Goal: Transaction & Acquisition: Book appointment/travel/reservation

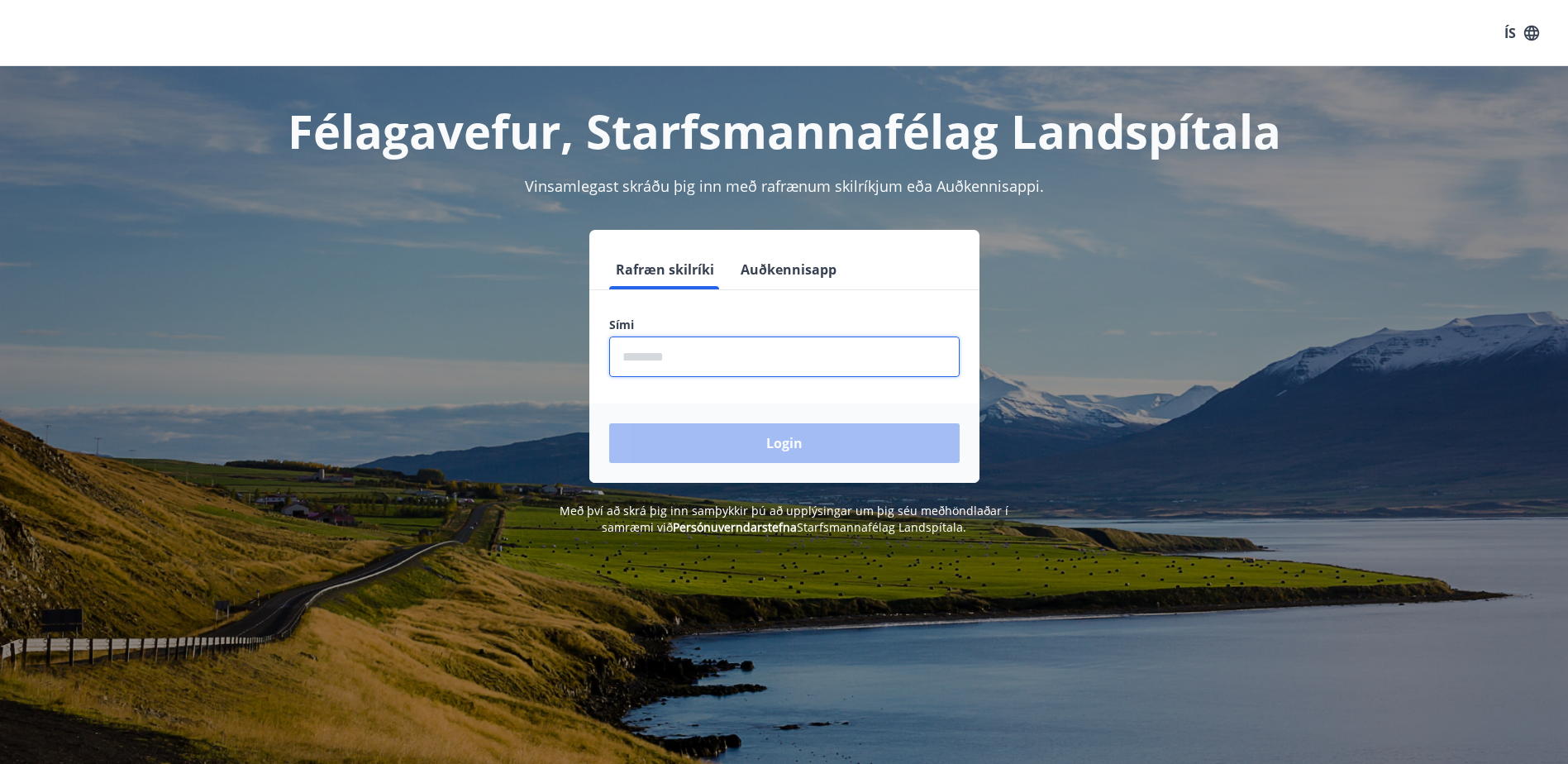
click at [651, 361] on input "phone" at bounding box center [784, 356] width 350 height 41
type input "********"
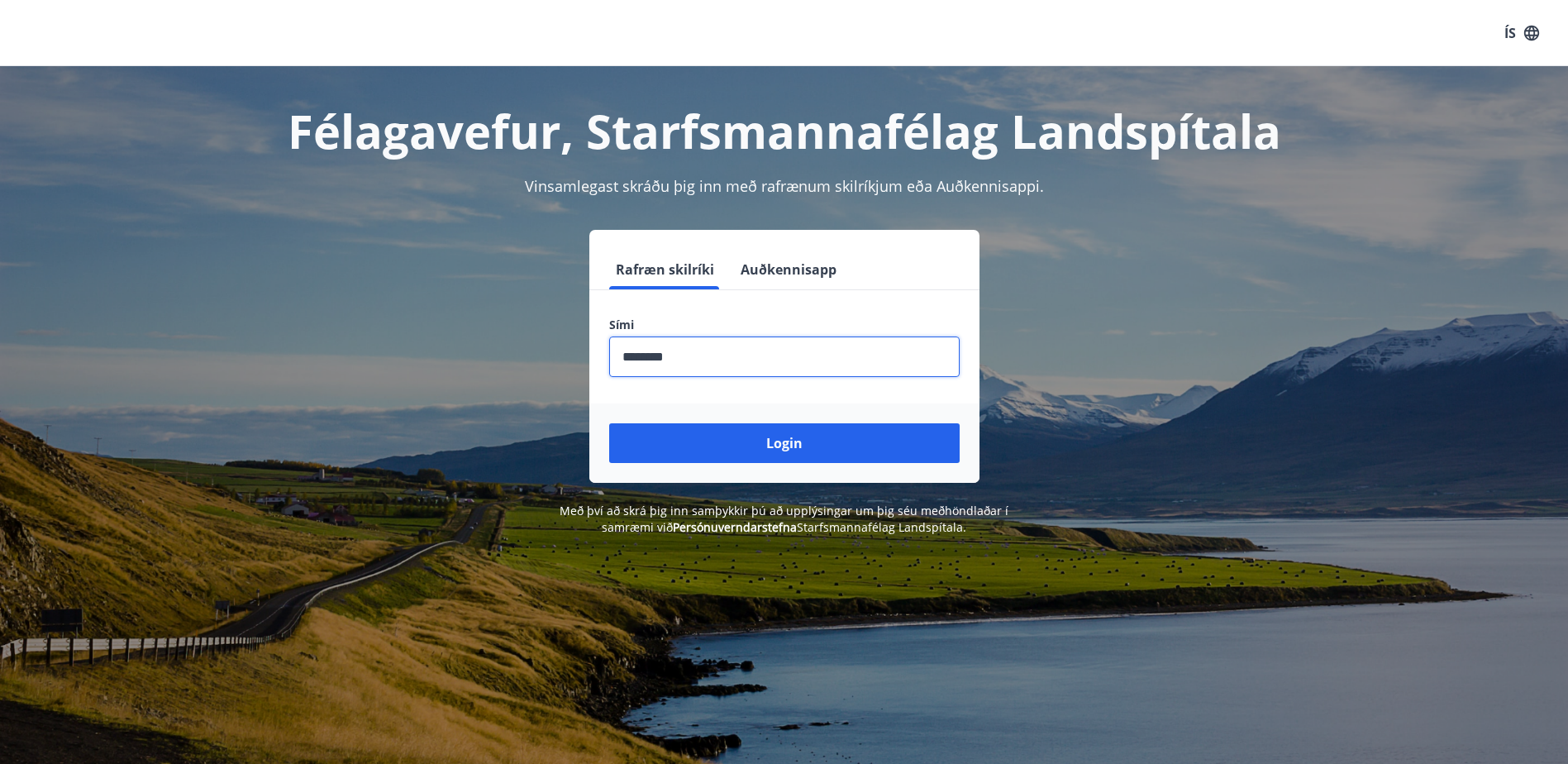
click at [609, 423] on button "Login" at bounding box center [784, 443] width 350 height 40
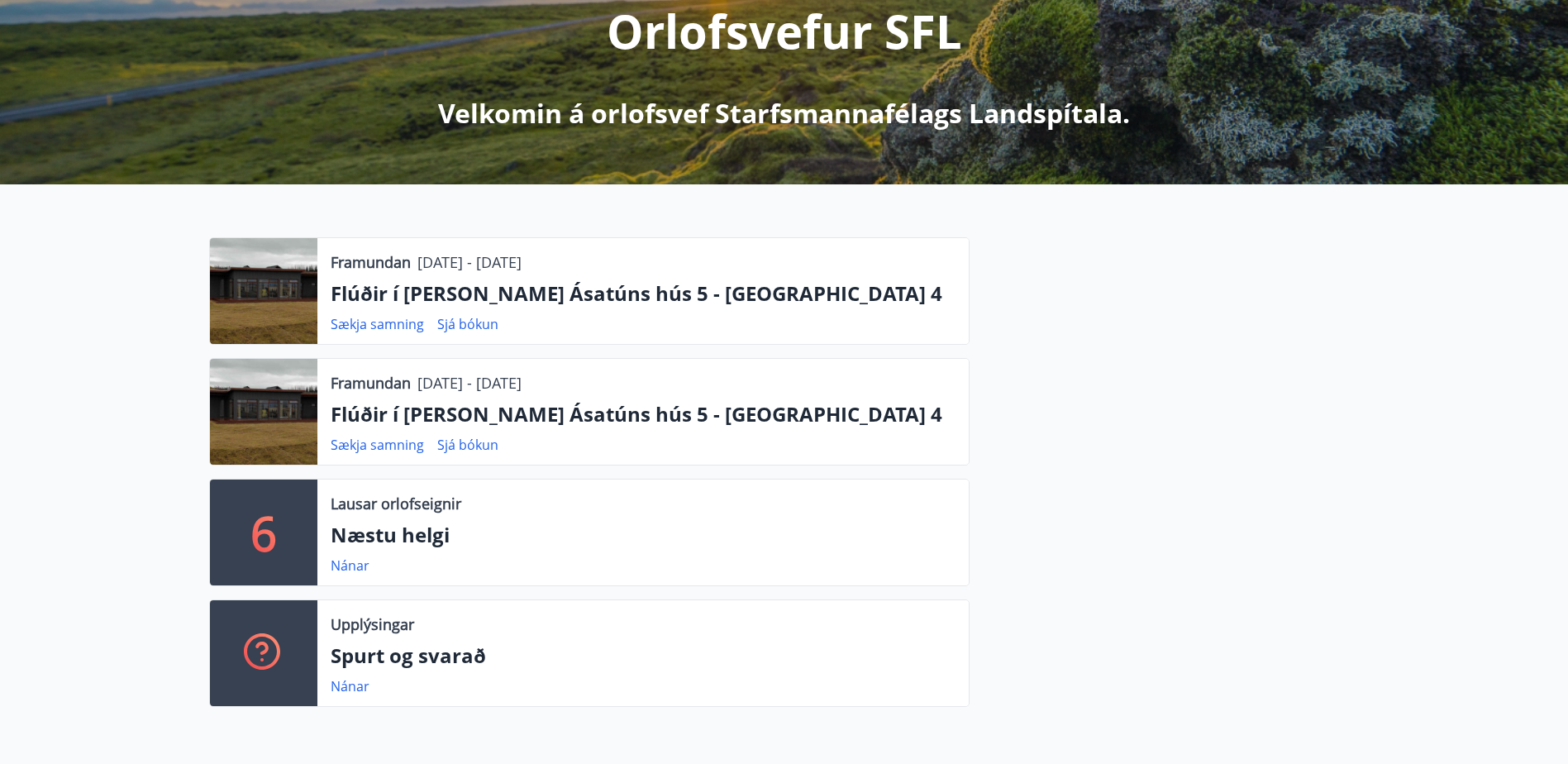
scroll to position [330, 0]
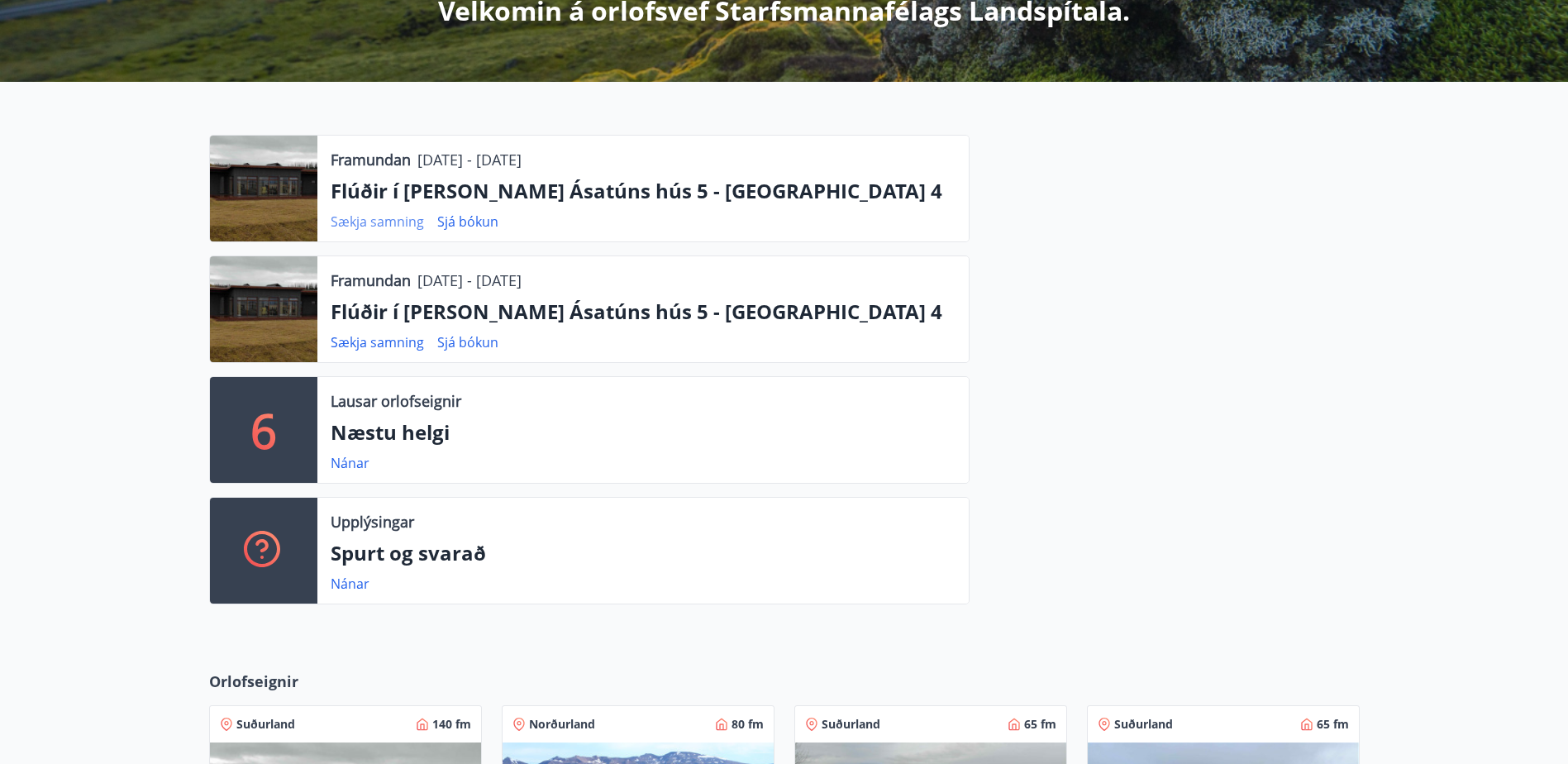
click at [378, 222] on link "Sækja samning" at bounding box center [377, 221] width 94 height 18
click at [358, 345] on link "Sækja samning" at bounding box center [377, 342] width 94 height 18
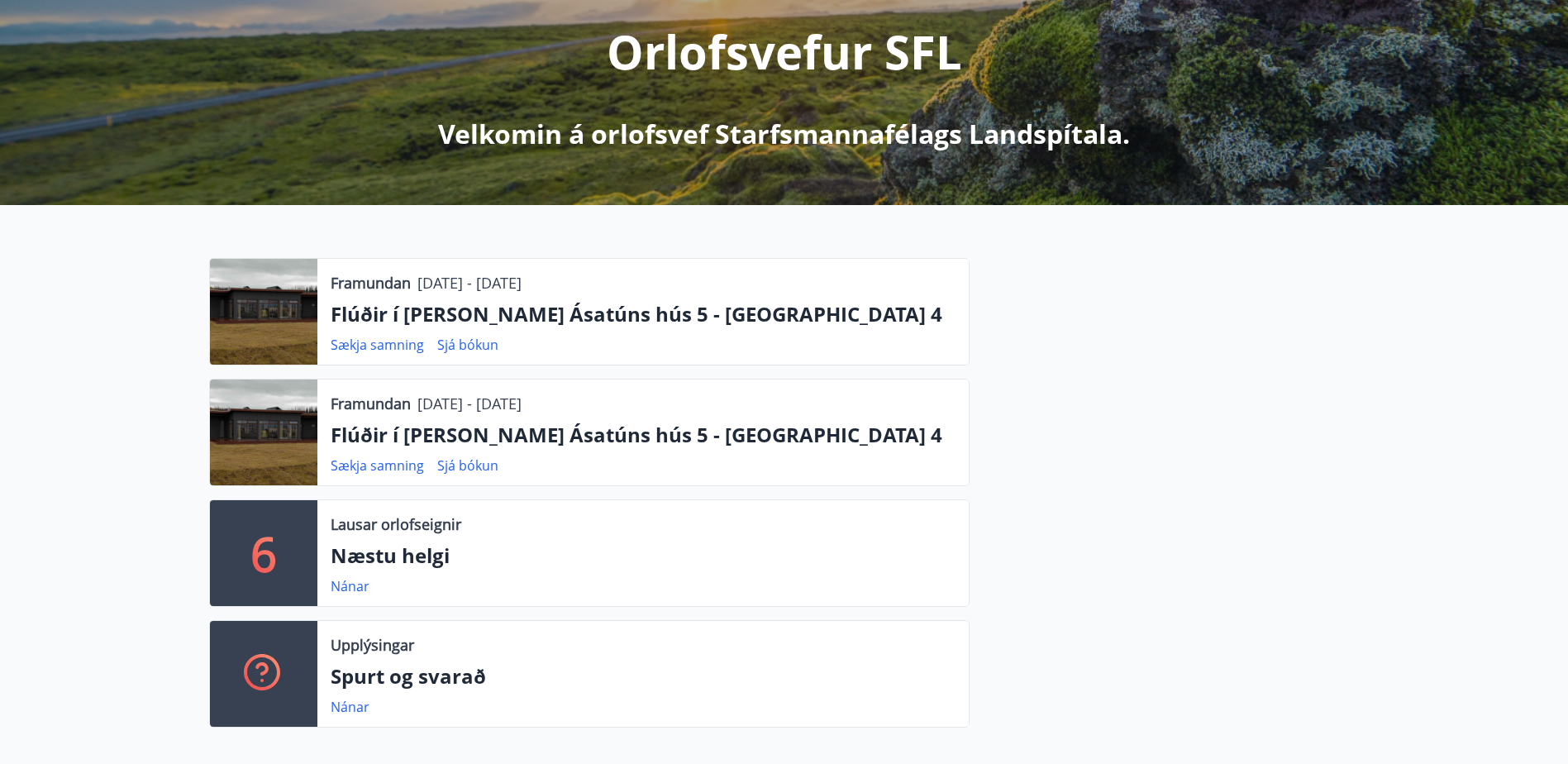
scroll to position [0, 0]
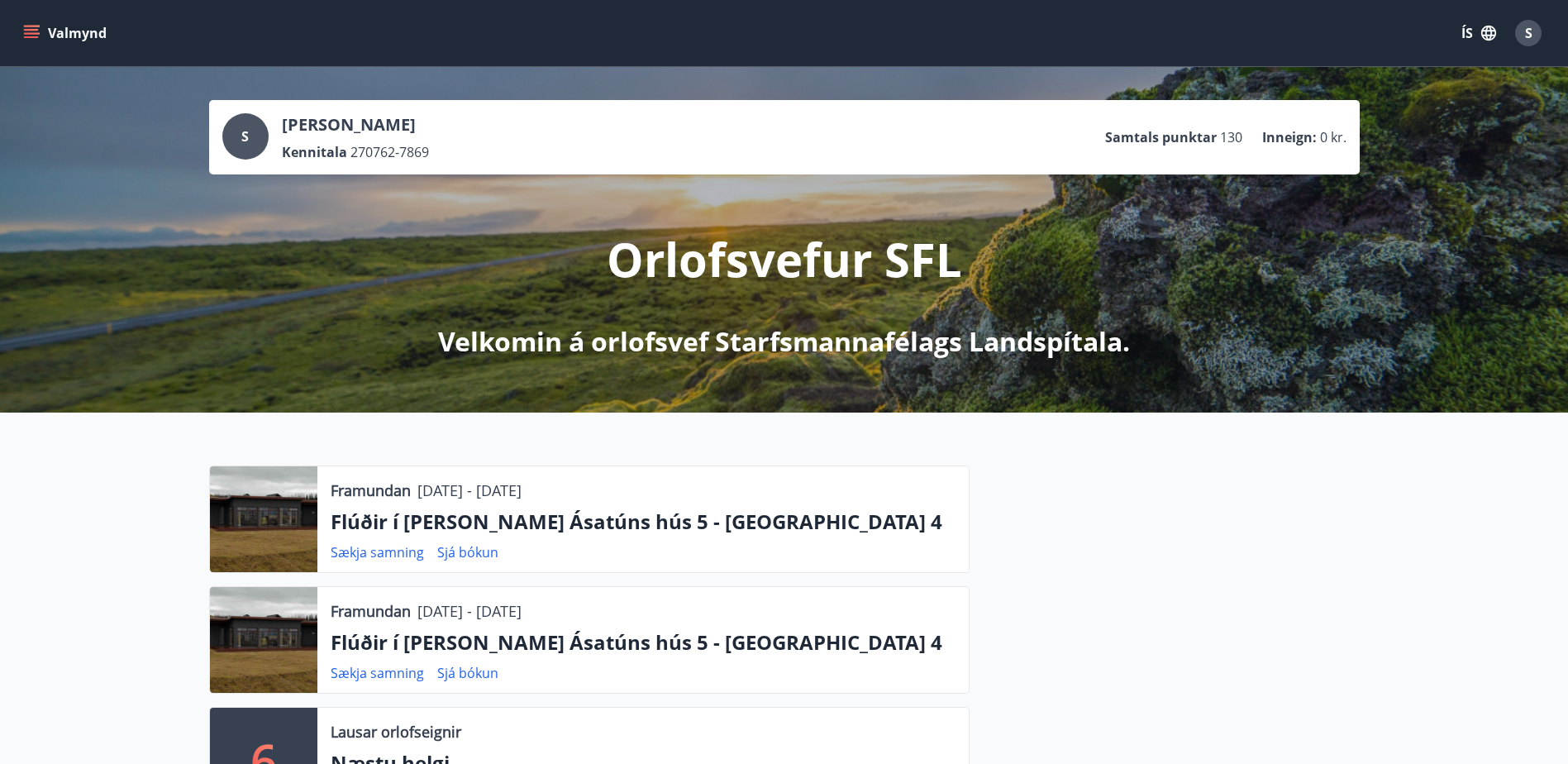
click at [70, 27] on button "Valmynd" at bounding box center [66, 32] width 94 height 29
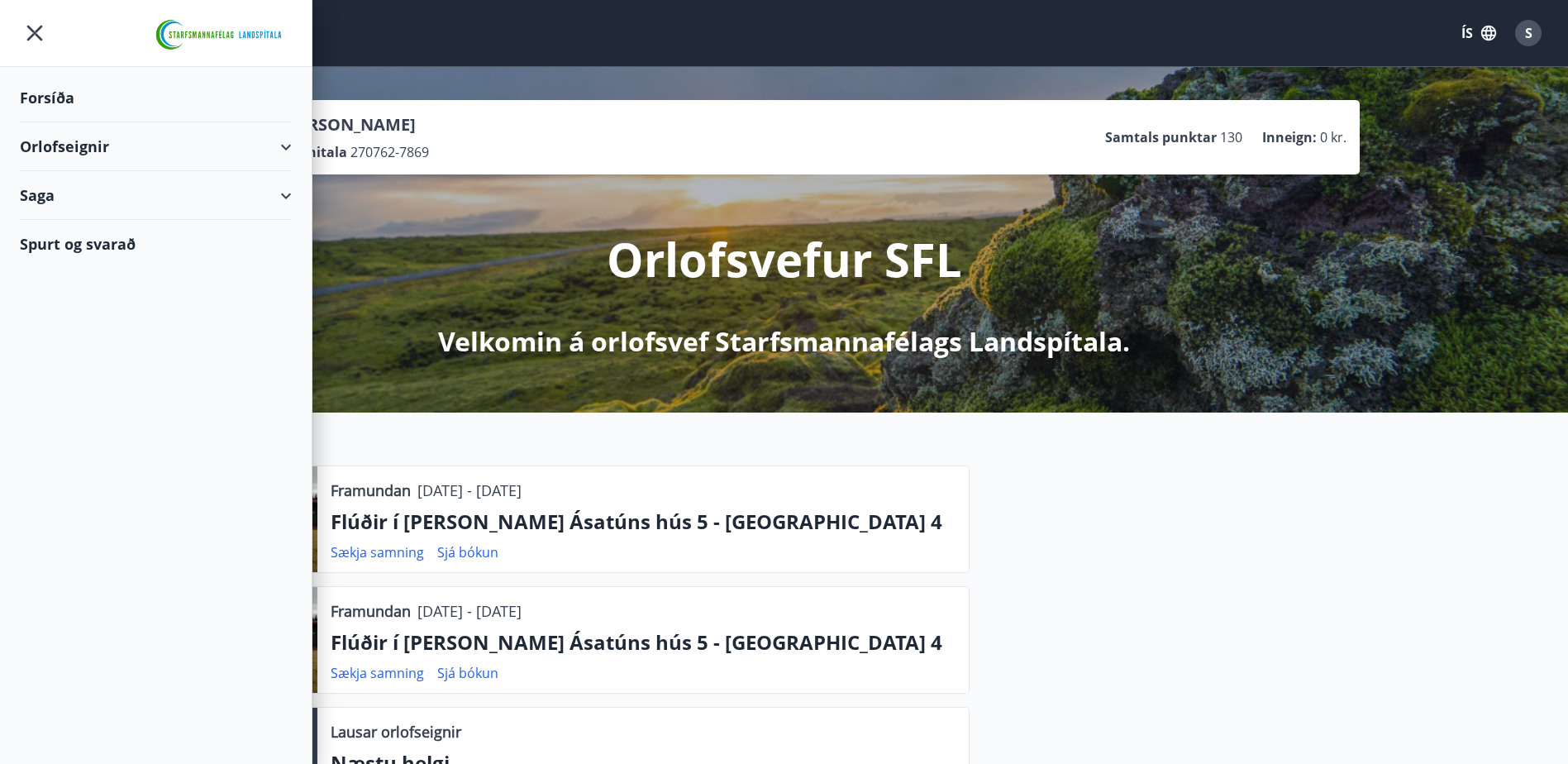
click at [81, 148] on div "Orlofseignir" at bounding box center [155, 147] width 272 height 49
click at [91, 227] on div "Bókunardagatal" at bounding box center [155, 222] width 245 height 35
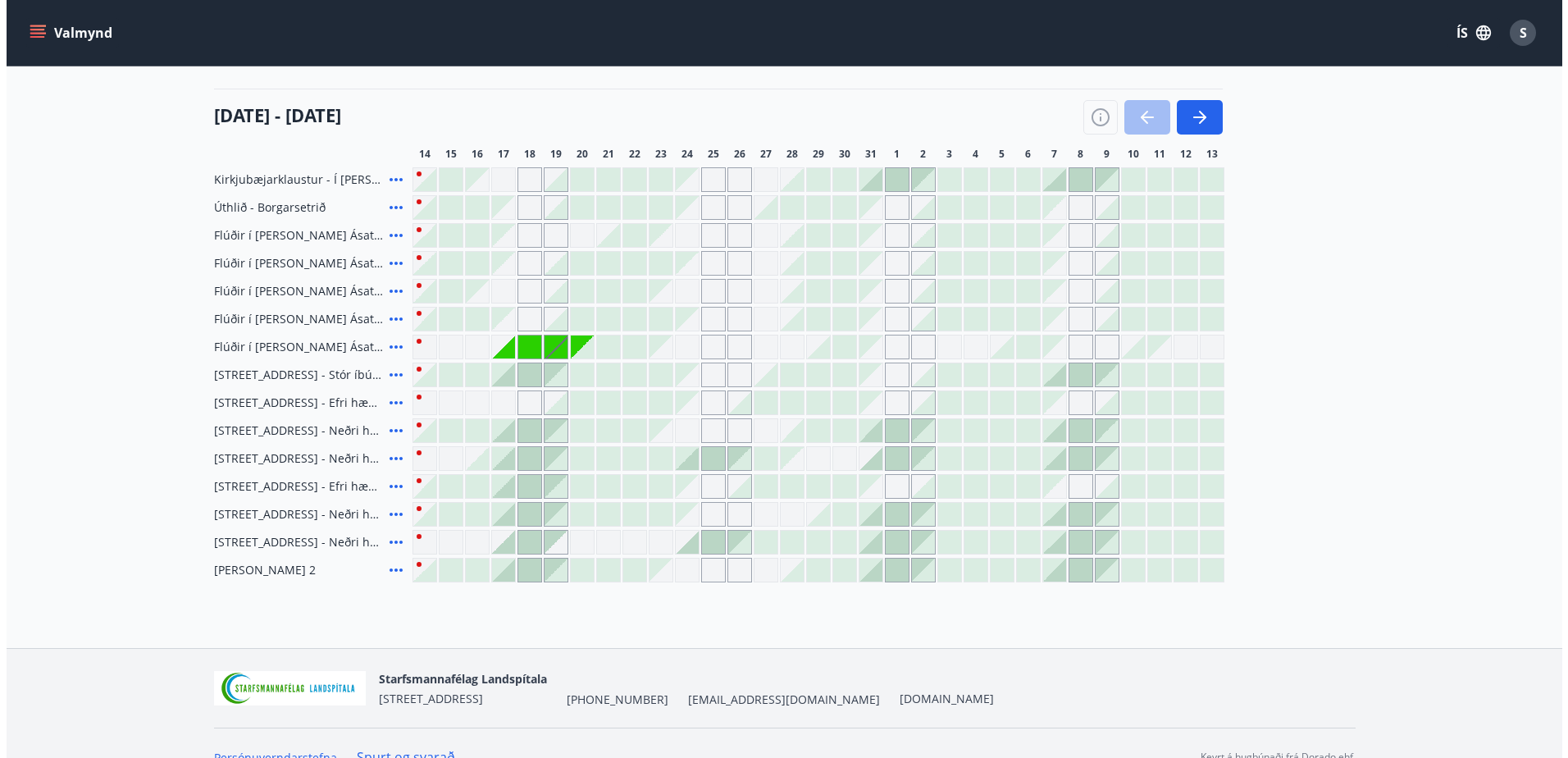
scroll to position [217, 0]
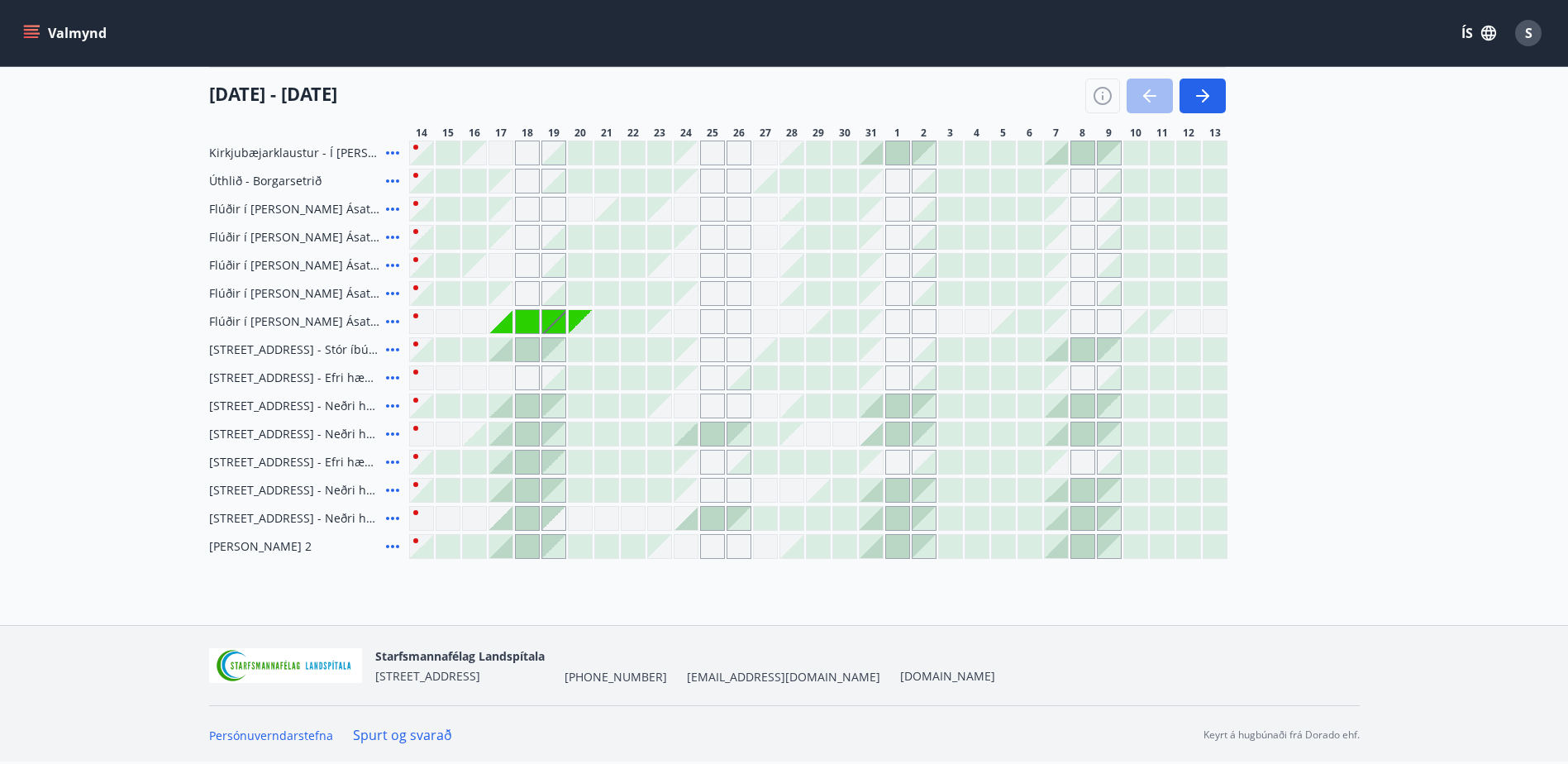
click at [394, 322] on icon at bounding box center [393, 321] width 13 height 3
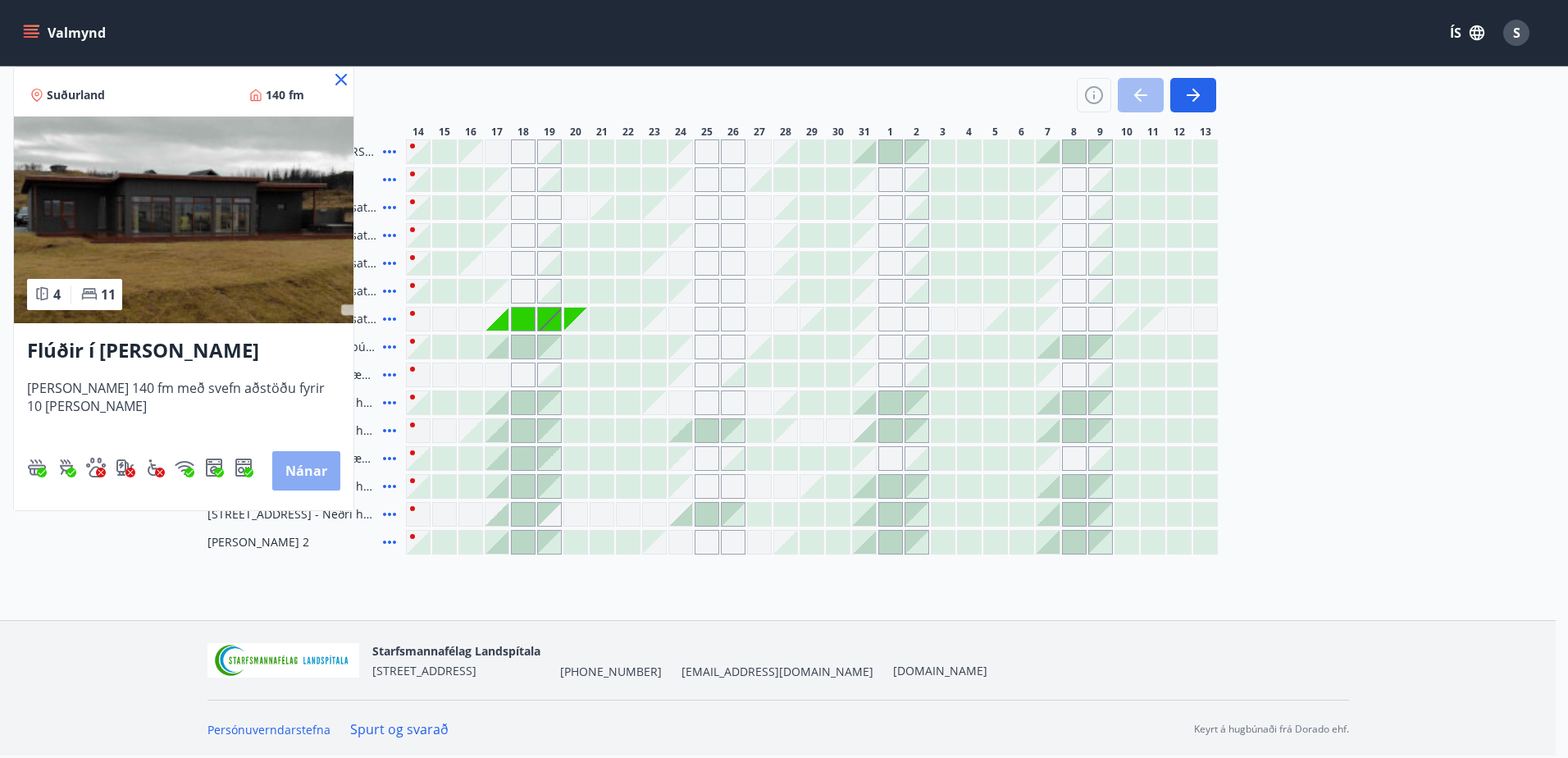
click at [314, 474] on button "Nánar" at bounding box center [306, 471] width 68 height 39
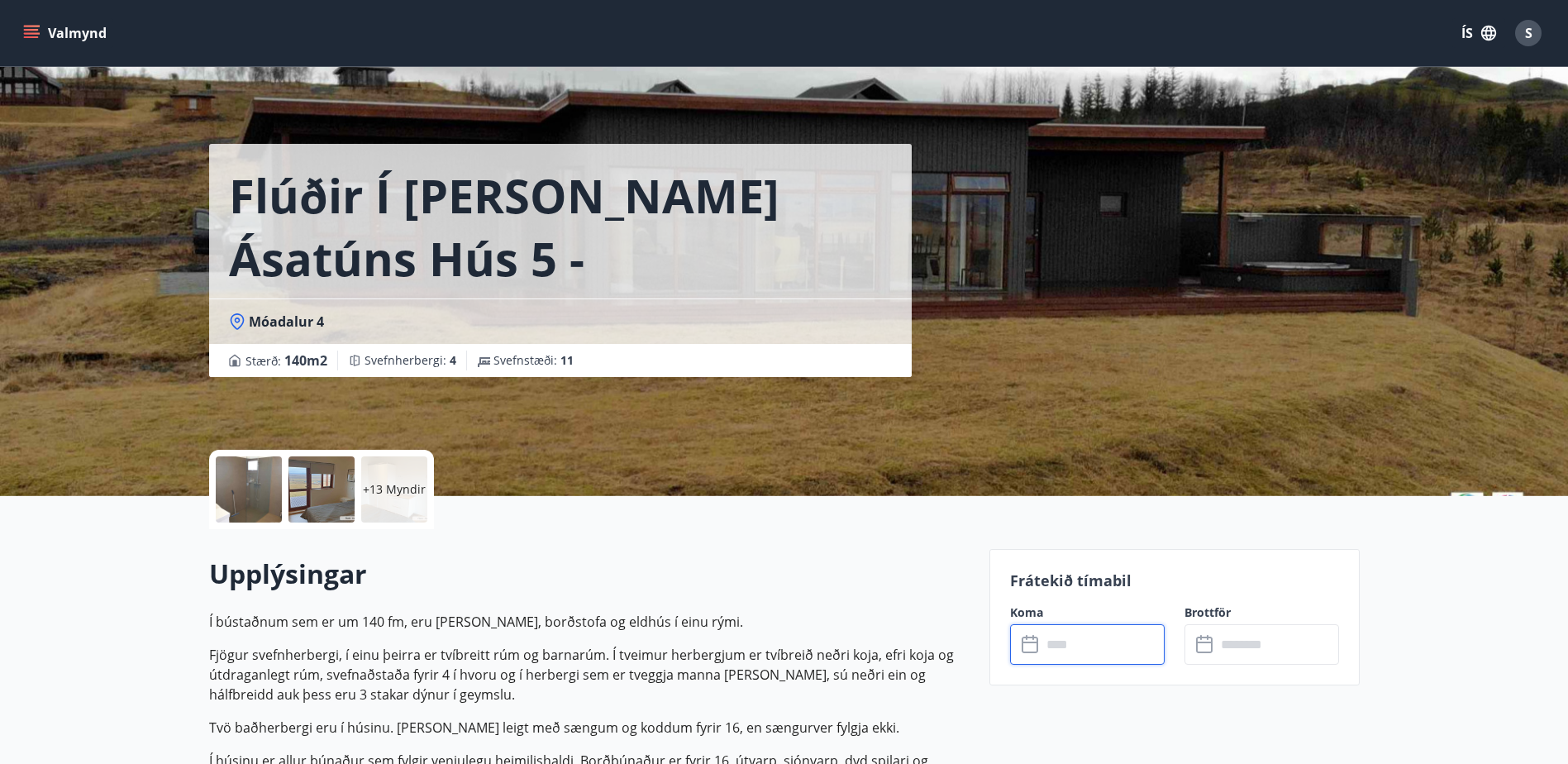
click at [1047, 650] on input "text" at bounding box center [1103, 644] width 123 height 41
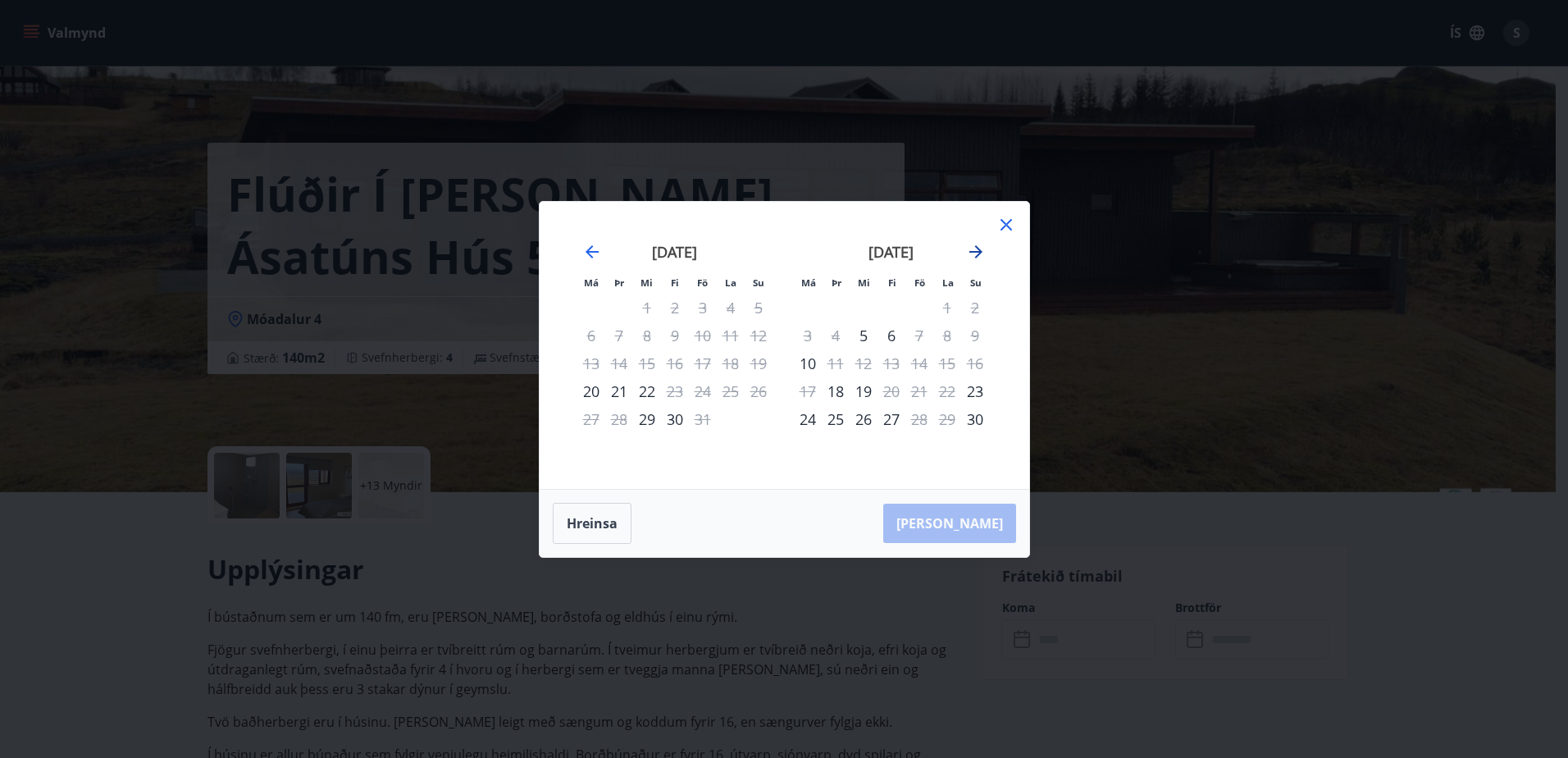
click at [974, 250] on icon "Move forward to switch to the next month." at bounding box center [975, 252] width 20 height 20
click at [1004, 224] on icon at bounding box center [1006, 224] width 11 height 11
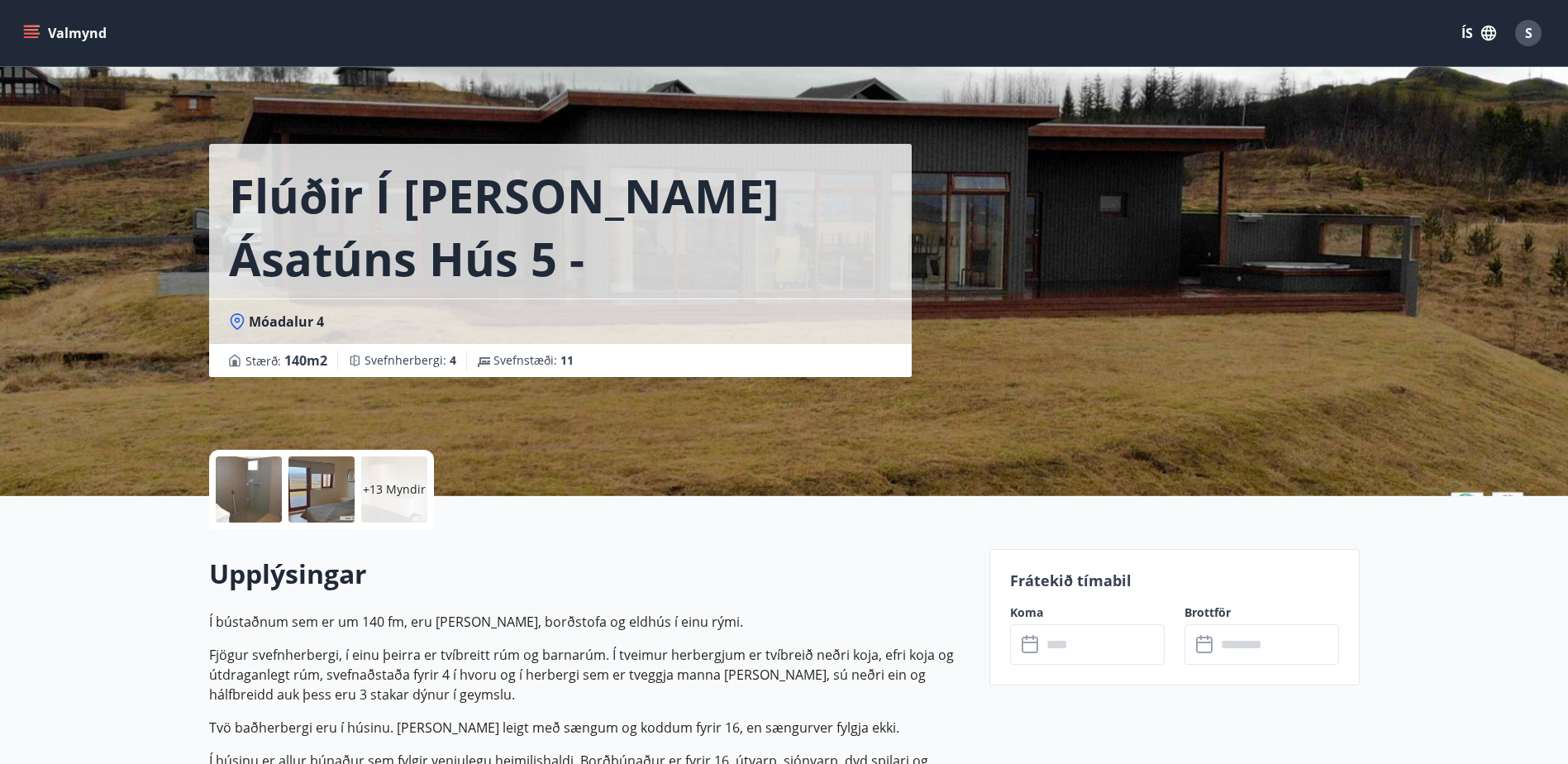
click at [81, 30] on button "Valmynd" at bounding box center [66, 32] width 94 height 29
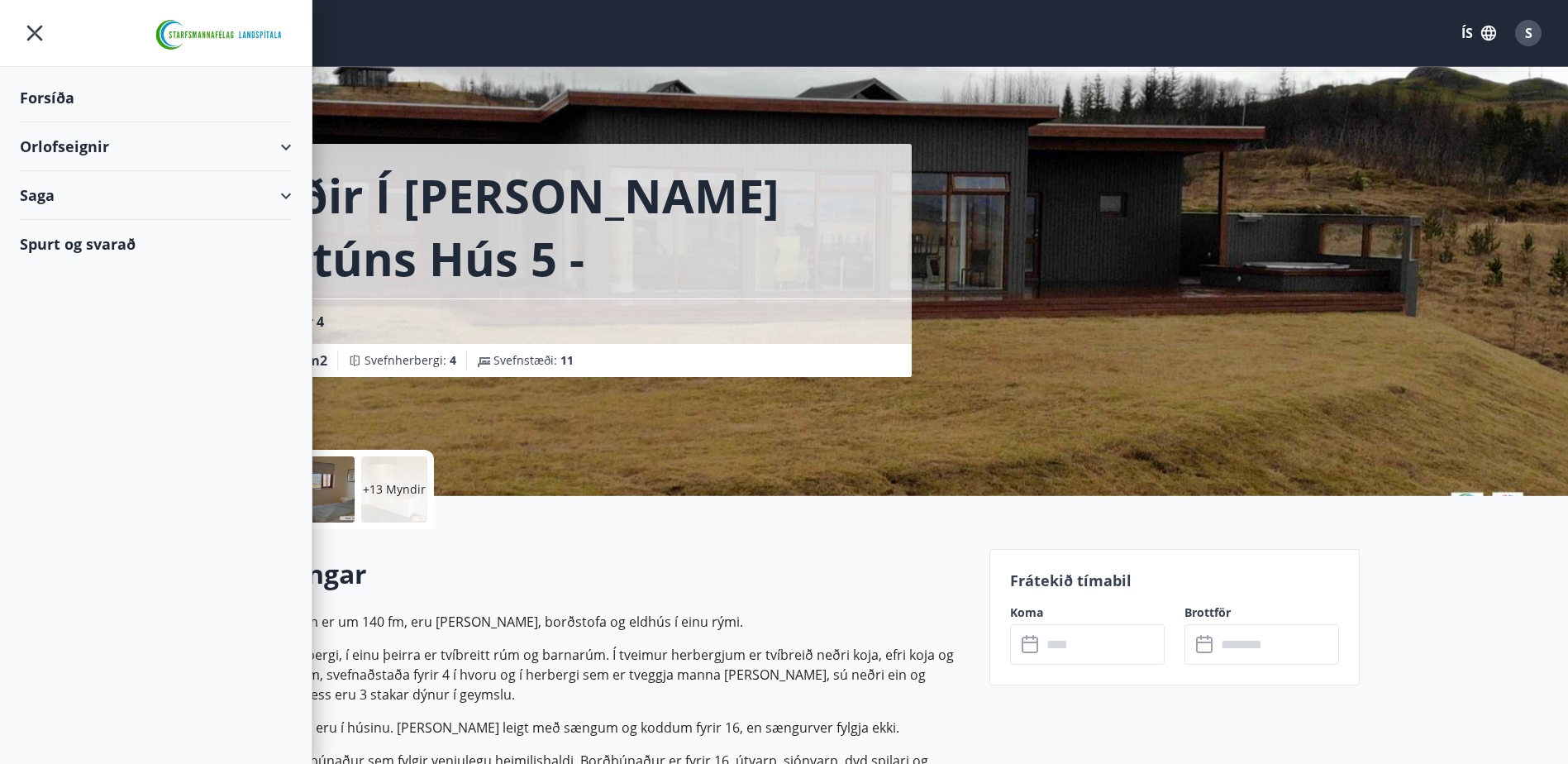
click at [57, 97] on div "Forsíða" at bounding box center [155, 98] width 272 height 49
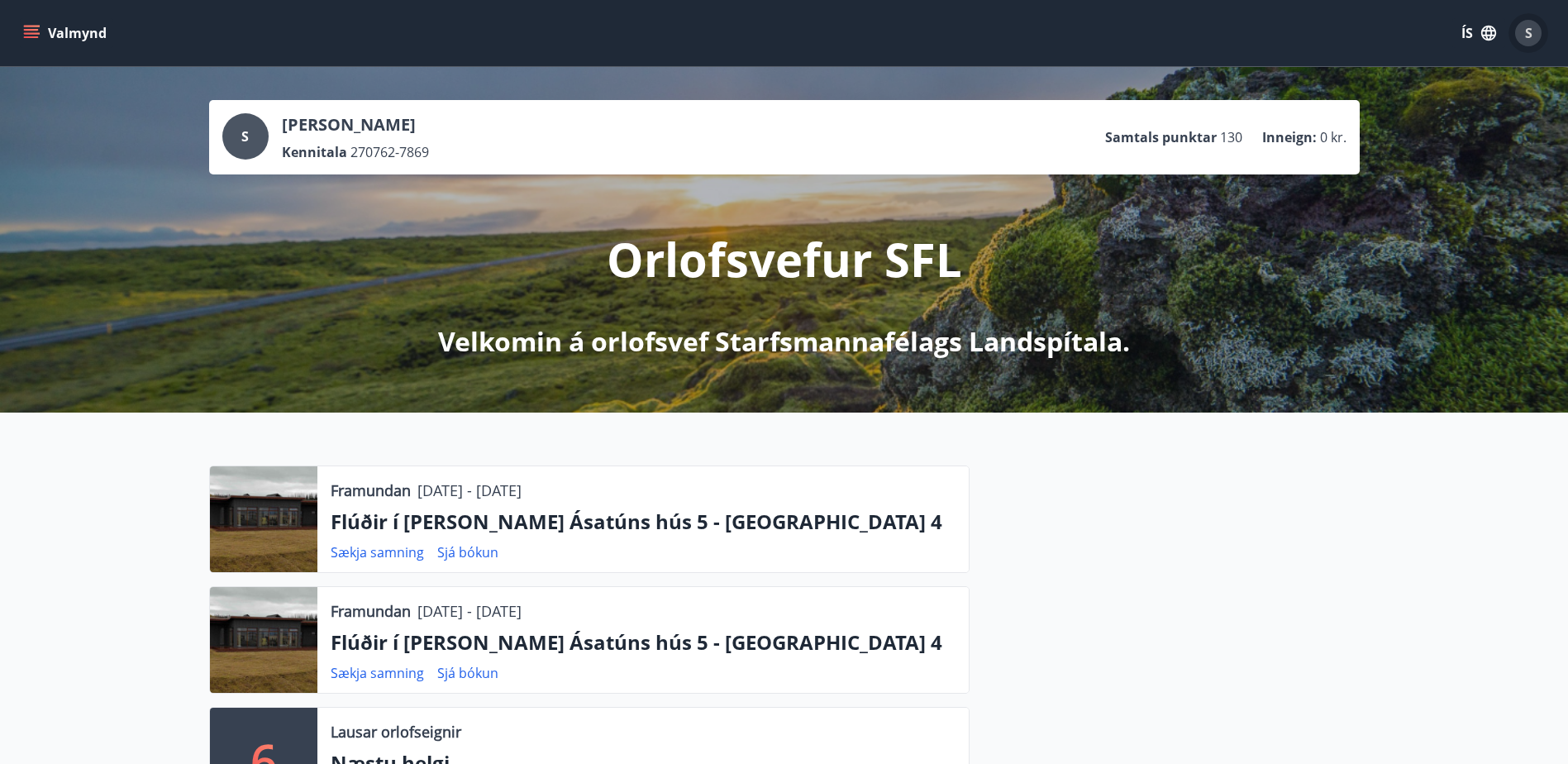
click at [1527, 33] on span "S" at bounding box center [1529, 32] width 8 height 18
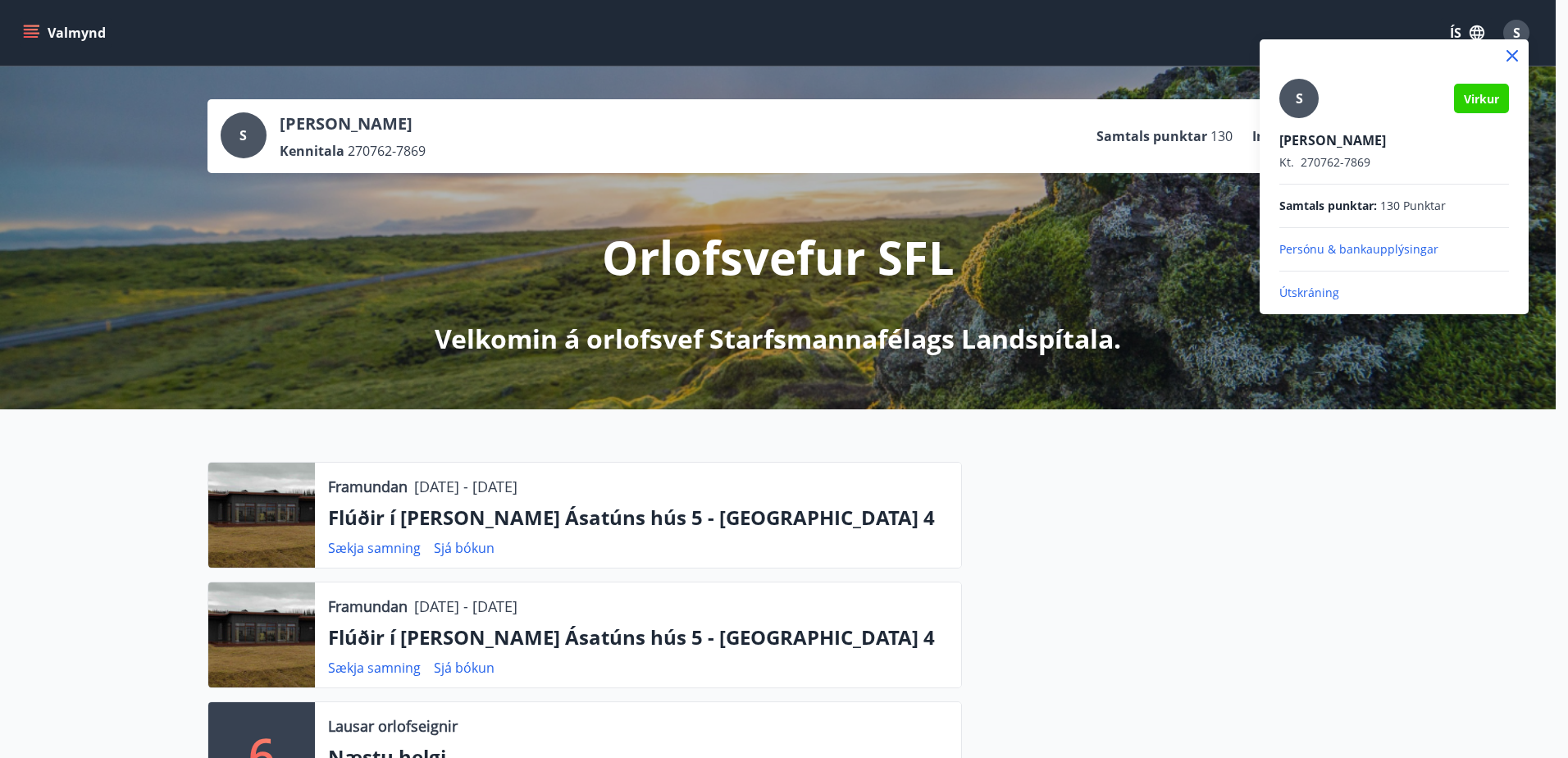
click at [1309, 293] on p "Útskráning" at bounding box center [1394, 292] width 229 height 16
